Goal: Task Accomplishment & Management: Complete application form

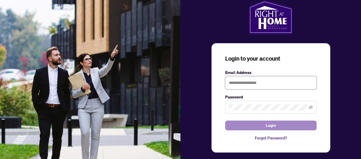
type input "**********"
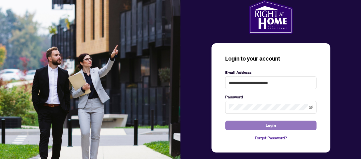
click at [269, 124] on span "Login" at bounding box center [270, 125] width 10 height 9
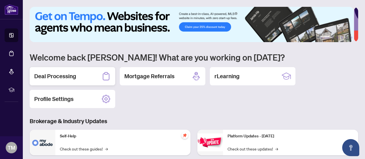
click at [66, 75] on h2 "Deal Processing" at bounding box center [55, 76] width 42 height 8
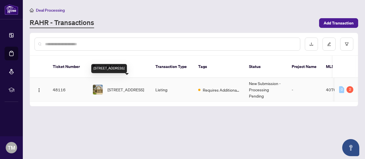
click at [125, 87] on span "[STREET_ADDRESS]" at bounding box center [125, 90] width 36 height 6
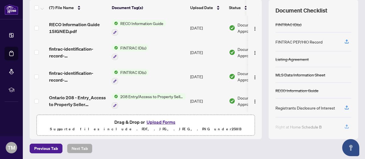
click at [168, 121] on button "Upload Forms" at bounding box center [161, 122] width 32 height 7
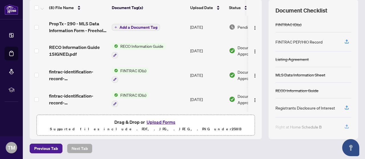
click at [155, 25] on span "Add a Document Tag" at bounding box center [138, 27] width 38 height 4
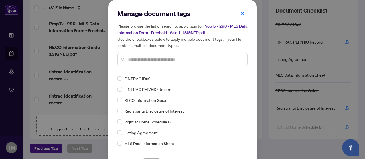
click at [157, 56] on input "text" at bounding box center [185, 59] width 115 height 6
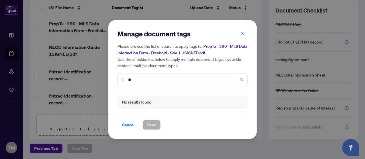
type input "*"
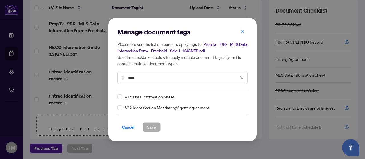
type input "****"
click at [156, 127] on button "Save" at bounding box center [152, 128] width 18 height 10
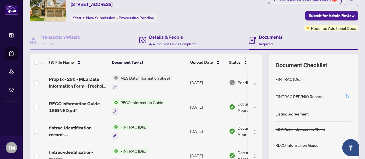
scroll to position [21, 0]
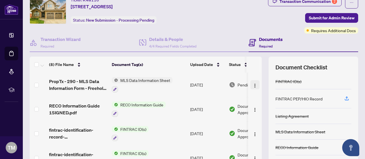
click at [253, 84] on img "button" at bounding box center [255, 86] width 5 height 5
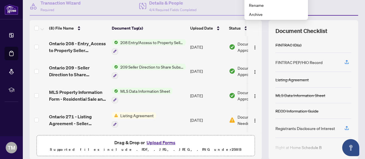
scroll to position [78, 0]
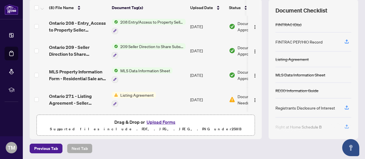
click at [116, 93] on img at bounding box center [115, 95] width 6 height 6
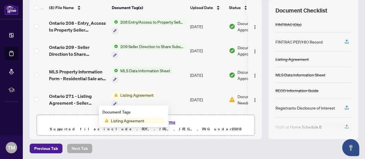
click at [130, 120] on span "Listing Agreement" at bounding box center [128, 121] width 38 height 6
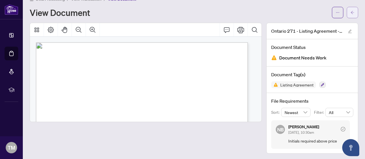
click at [351, 15] on button "button" at bounding box center [352, 12] width 11 height 11
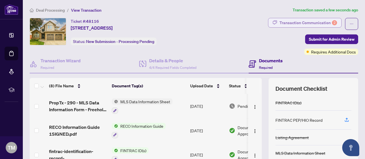
click at [311, 20] on div "Transaction Communication 2" at bounding box center [308, 22] width 58 height 9
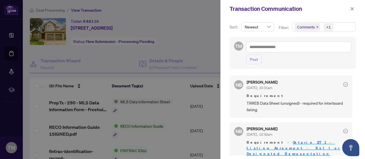
scroll to position [13, 0]
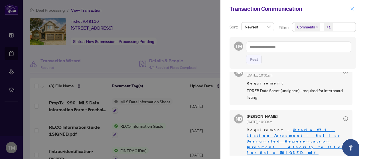
click at [354, 9] on button "button" at bounding box center [351, 8] width 7 height 7
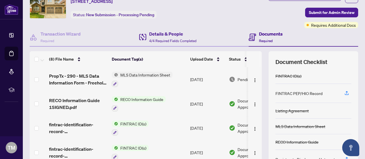
scroll to position [21, 0]
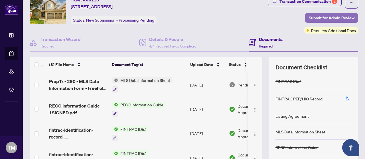
click at [313, 17] on span "Submit for Admin Review" at bounding box center [332, 17] width 46 height 9
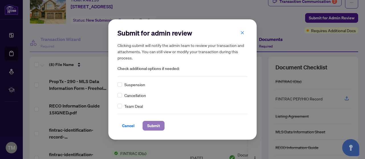
click at [150, 127] on span "Submit" at bounding box center [153, 125] width 13 height 9
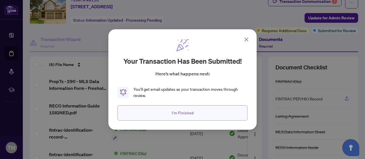
click at [211, 113] on button "I'm Finished" at bounding box center [182, 112] width 130 height 15
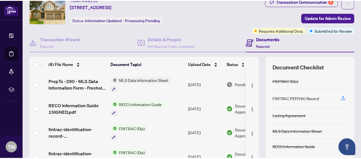
scroll to position [0, 0]
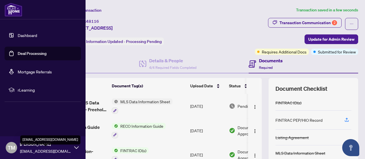
click at [63, 149] on span "[EMAIL_ADDRESS][DOMAIN_NAME]" at bounding box center [45, 151] width 51 height 6
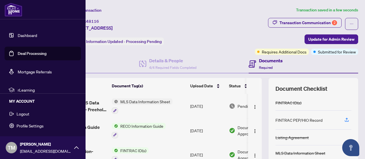
click at [23, 112] on span "Logout" at bounding box center [23, 113] width 13 height 9
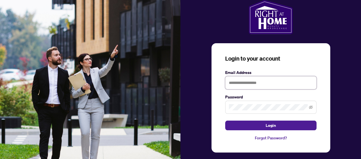
type input "**********"
